Goal: Answer question/provide support: Ask a question

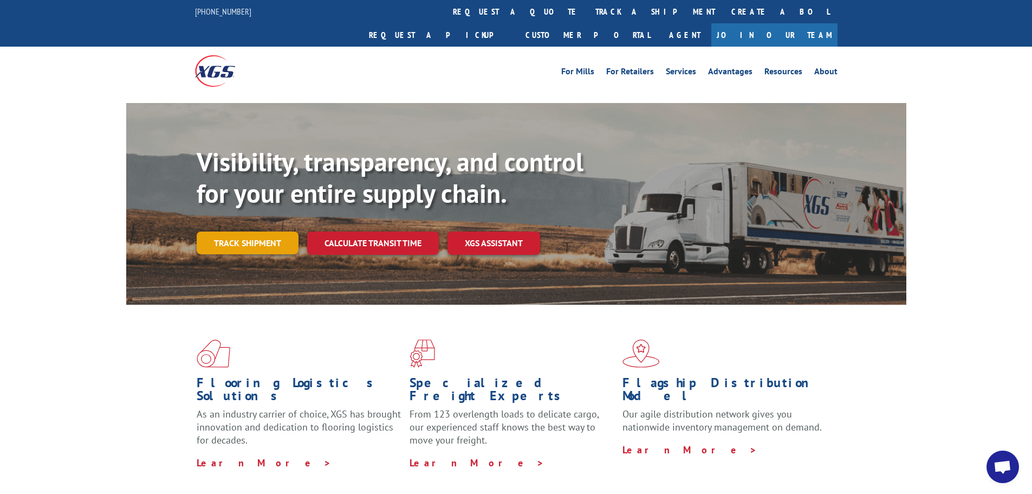
click at [275, 241] on div "Visibility, transparency, and control for your entire supply chain. Track shipm…" at bounding box center [552, 221] width 710 height 151
click at [273, 231] on link "Track shipment" at bounding box center [248, 242] width 102 height 23
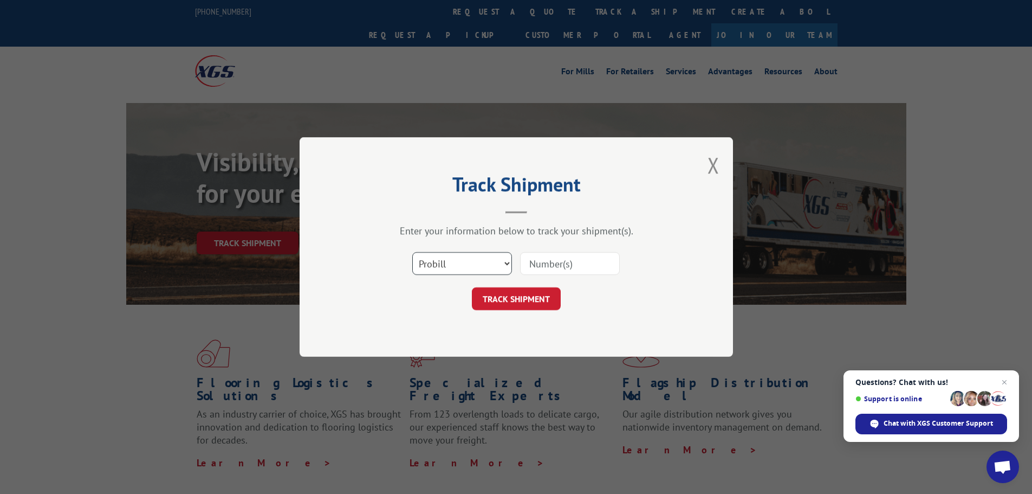
click at [466, 267] on select "Select category... Probill BOL PO" at bounding box center [462, 263] width 100 height 23
select select "bol"
click at [412, 252] on select "Select category... Probill BOL PO" at bounding box center [462, 263] width 100 height 23
click at [545, 264] on input at bounding box center [570, 263] width 100 height 23
type input "6100048297"
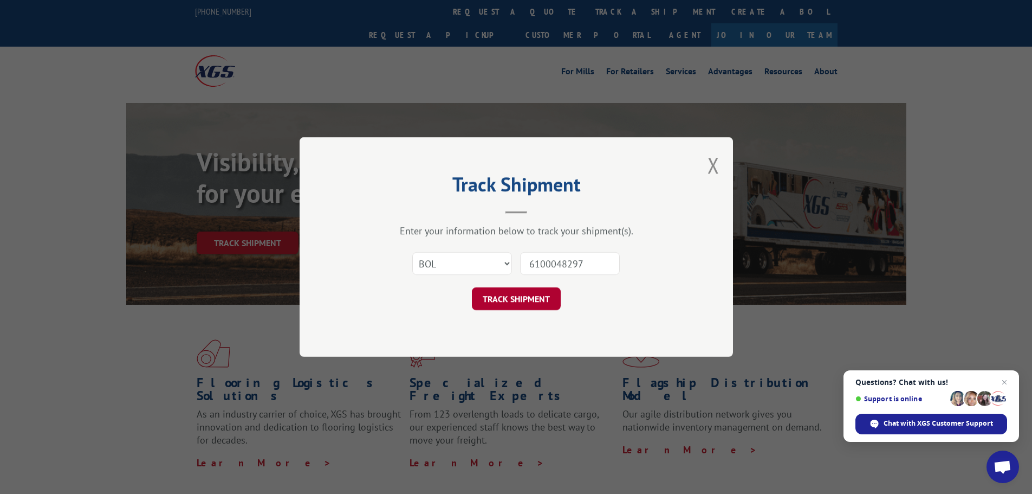
click at [539, 297] on button "TRACK SHIPMENT" at bounding box center [516, 298] width 89 height 23
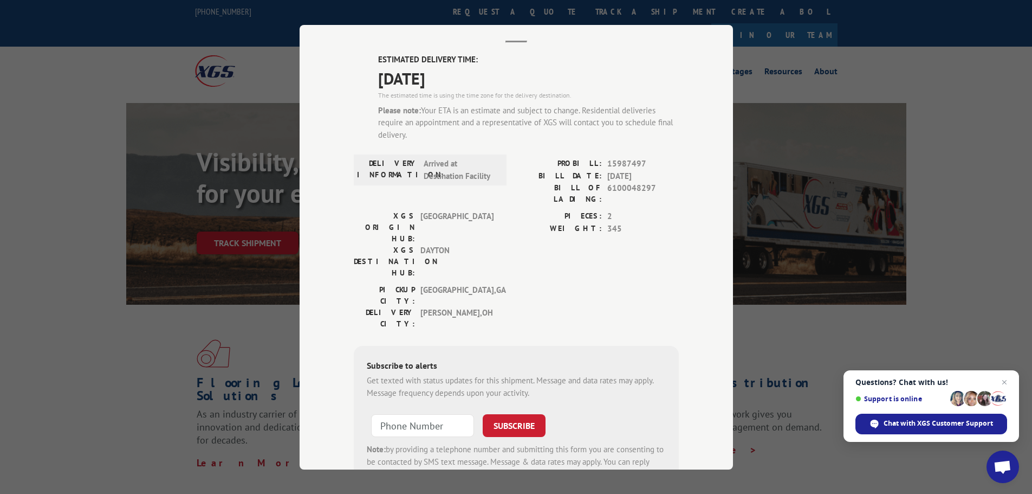
scroll to position [39, 0]
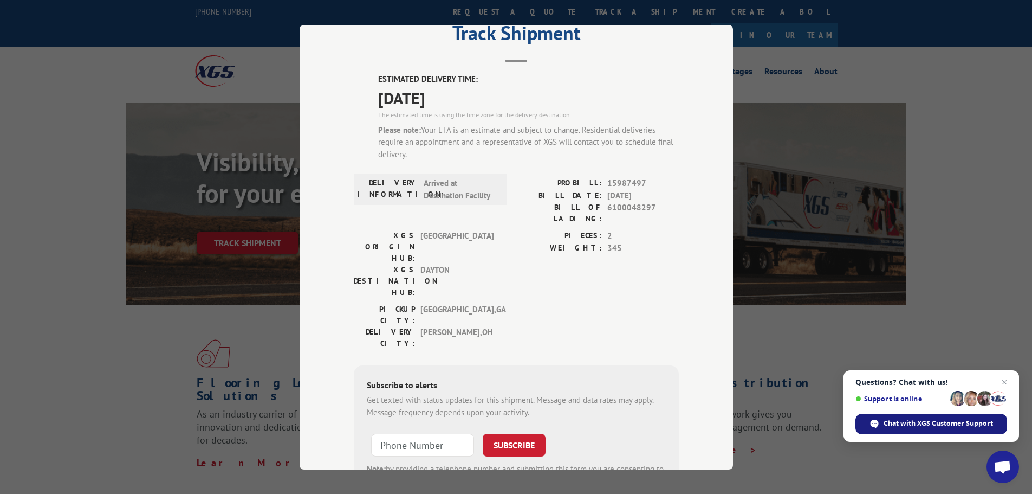
click at [899, 419] on span "Chat with XGS Customer Support" at bounding box center [938, 423] width 109 height 10
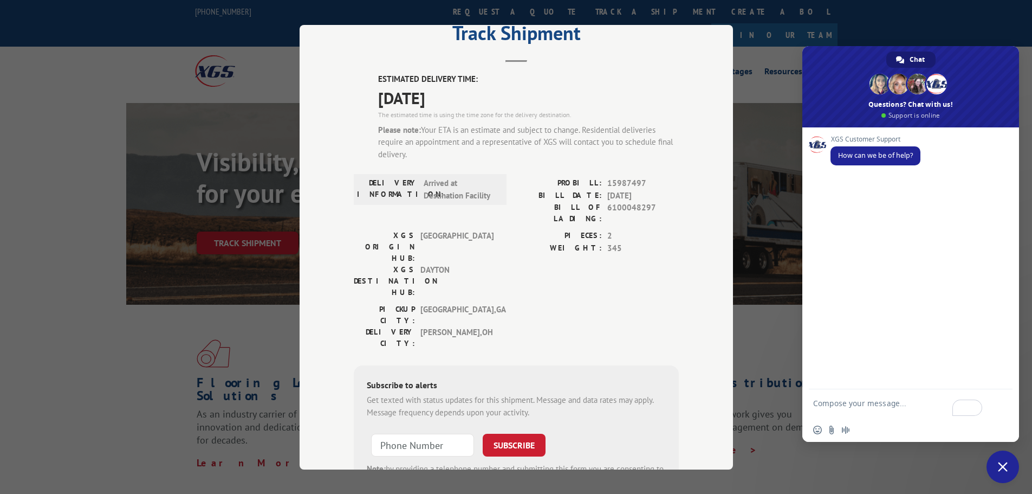
click at [867, 405] on textarea "To enrich screen reader interactions, please activate Accessibility in Grammarl…" at bounding box center [898, 408] width 171 height 20
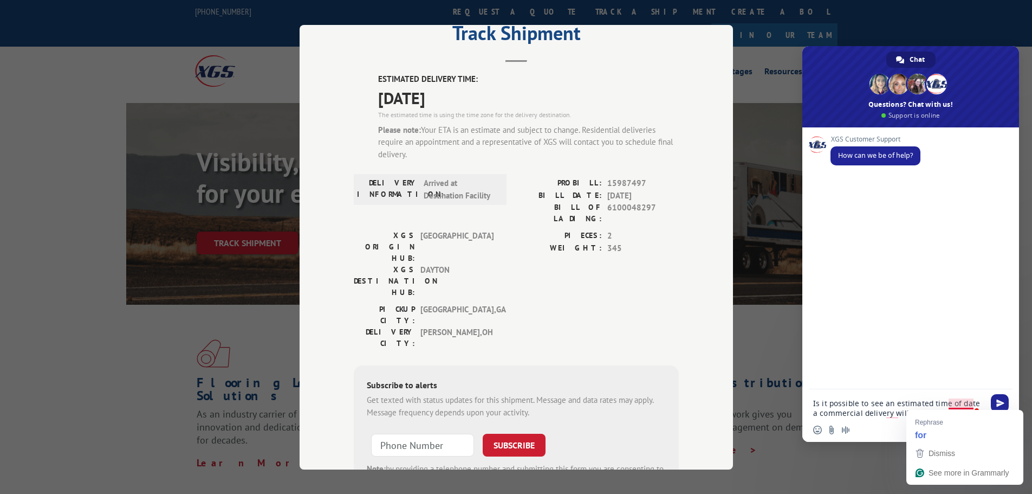
click at [971, 403] on textarea "Is it possible to see an estimated time of date a commercial delivery will" at bounding box center [898, 408] width 171 height 20
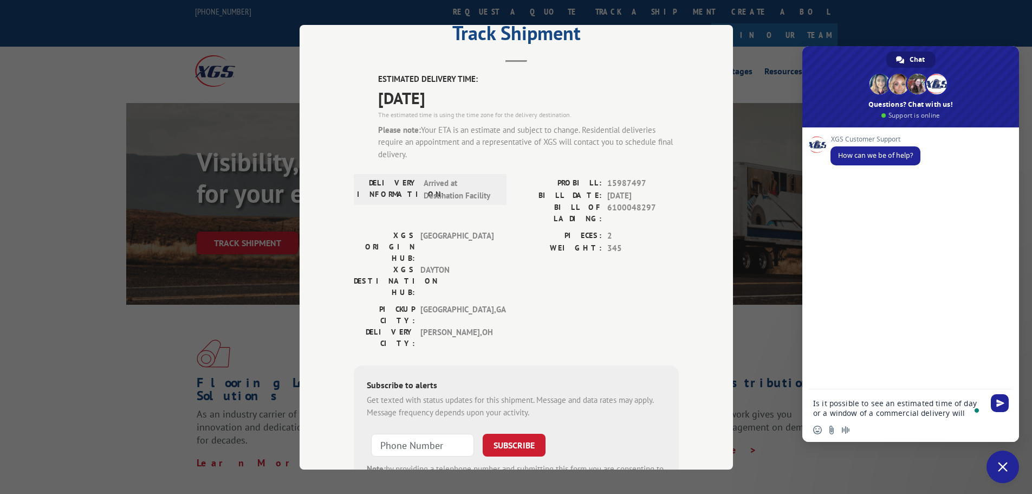
drag, startPoint x: 955, startPoint y: 413, endPoint x: 936, endPoint y: 415, distance: 19.1
click at [936, 415] on textarea "Is it possible to see an estimated time of day or a window of a commercial deli…" at bounding box center [898, 408] width 171 height 20
type textarea "Is it possible to see an estimated time of day or a window of a commercial deli…"
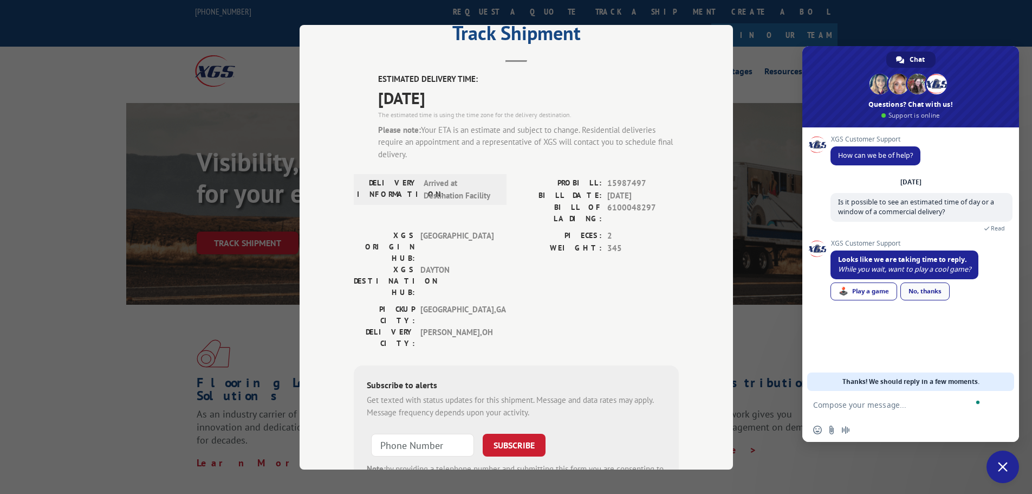
click at [944, 289] on div "No, thanks" at bounding box center [924, 291] width 49 height 18
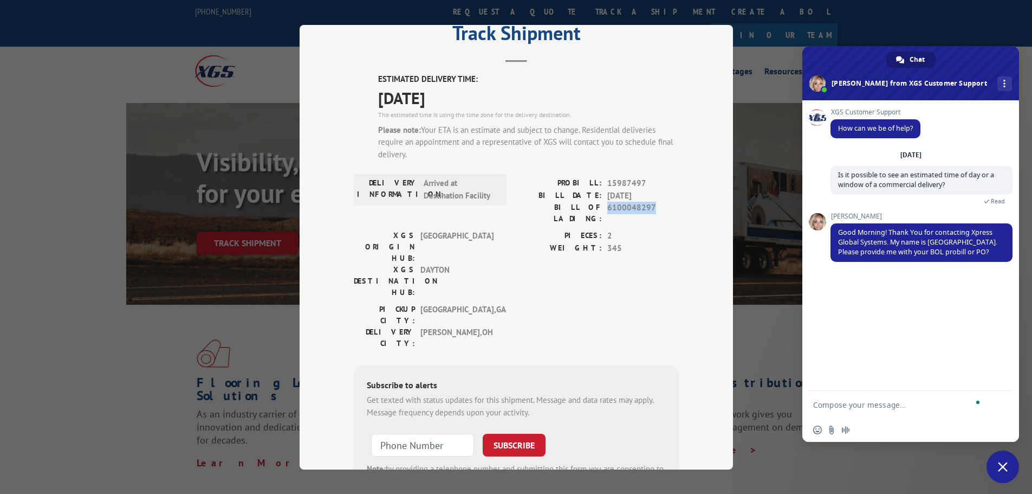
drag, startPoint x: 603, startPoint y: 205, endPoint x: 662, endPoint y: 203, distance: 58.6
click at [662, 203] on span "6100048297" at bounding box center [643, 213] width 72 height 23
copy span "6100048297"
click at [874, 408] on textarea "To enrich screen reader interactions, please activate Accessibility in Grammarl…" at bounding box center [898, 405] width 171 height 10
paste textarea "6100048297"
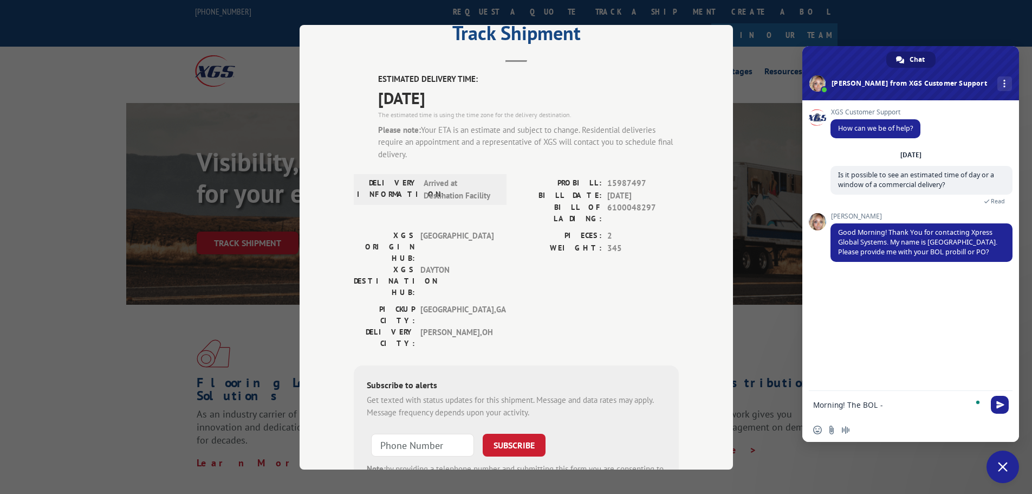
type textarea "Morning! The BOL - 6100048297"
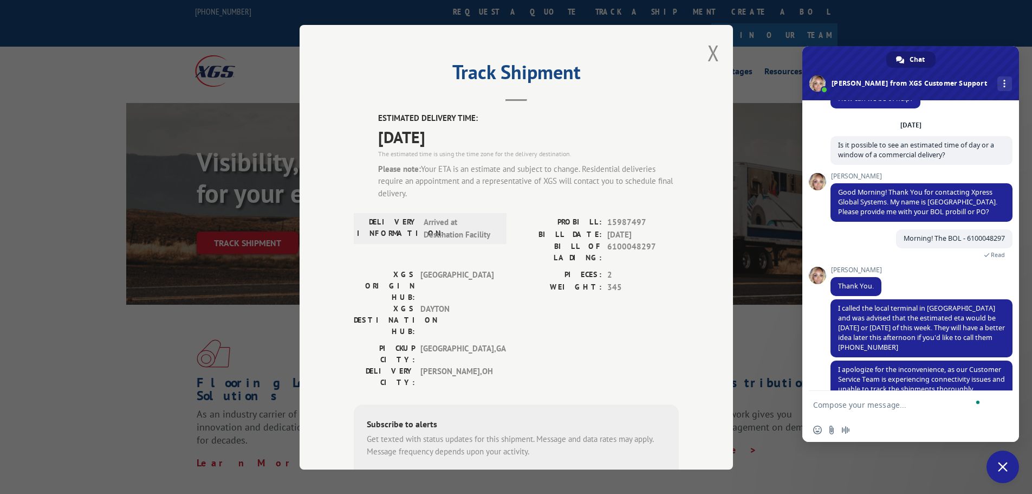
scroll to position [70, 0]
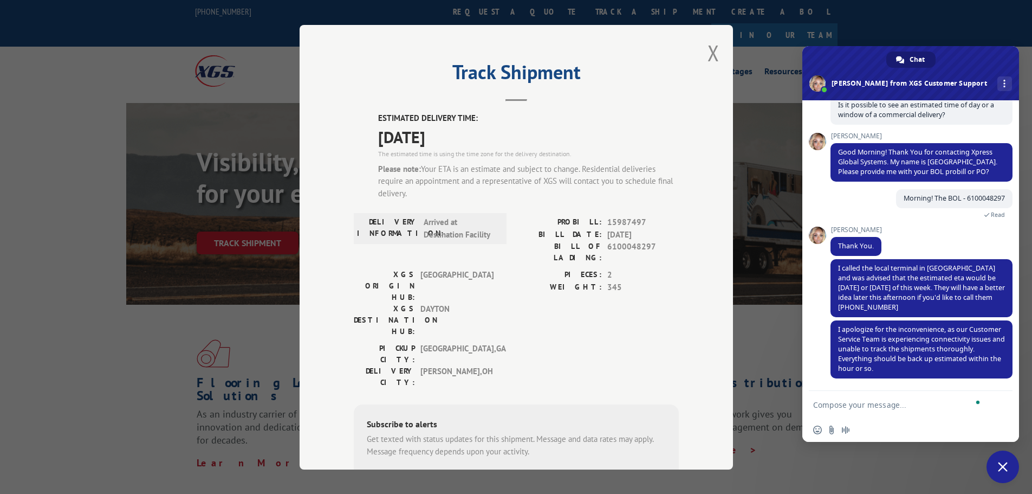
click at [867, 406] on textarea "To enrich screen reader interactions, please activate Accessibility in Grammarl…" at bounding box center [898, 405] width 171 height 10
type textarea "Thank you"
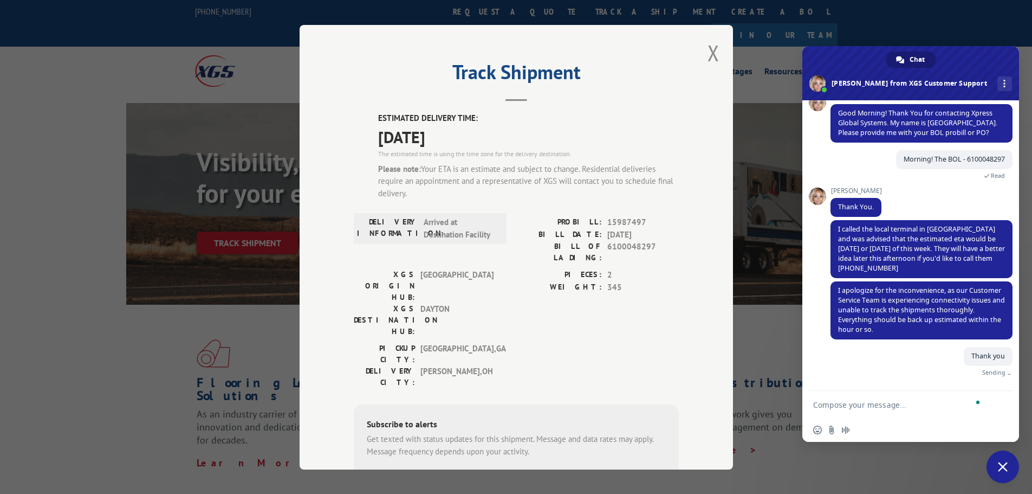
scroll to position [96, 0]
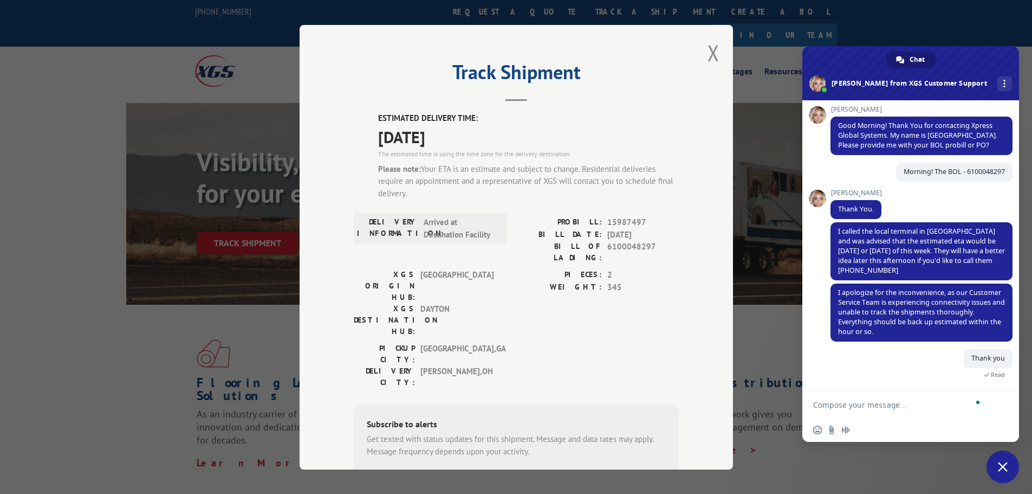
click at [1007, 469] on span "Close chat" at bounding box center [1003, 467] width 10 height 10
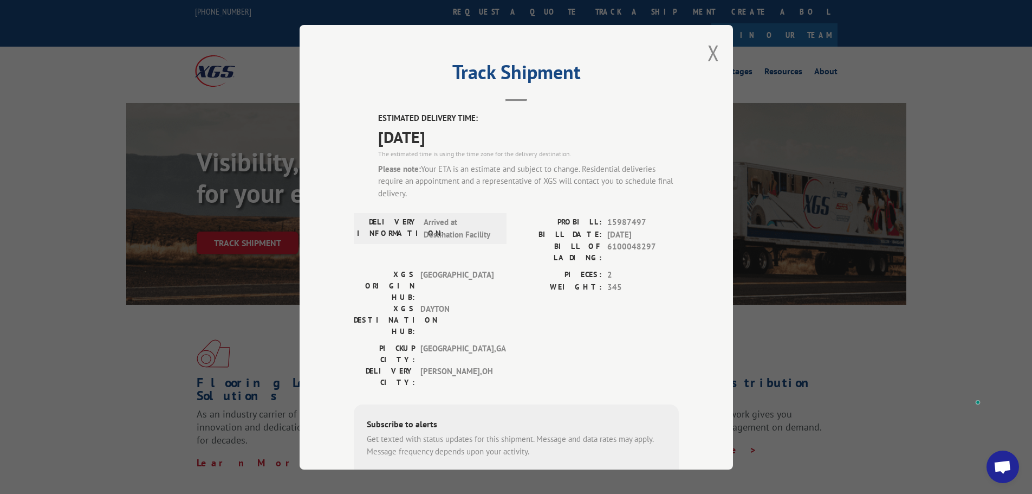
click at [717, 48] on div "Track Shipment ESTIMATED DELIVERY TIME: [DATE] The estimated time is using the …" at bounding box center [516, 247] width 433 height 444
click at [708, 50] on button "Close modal" at bounding box center [714, 52] width 12 height 29
